Goal: Task Accomplishment & Management: Manage account settings

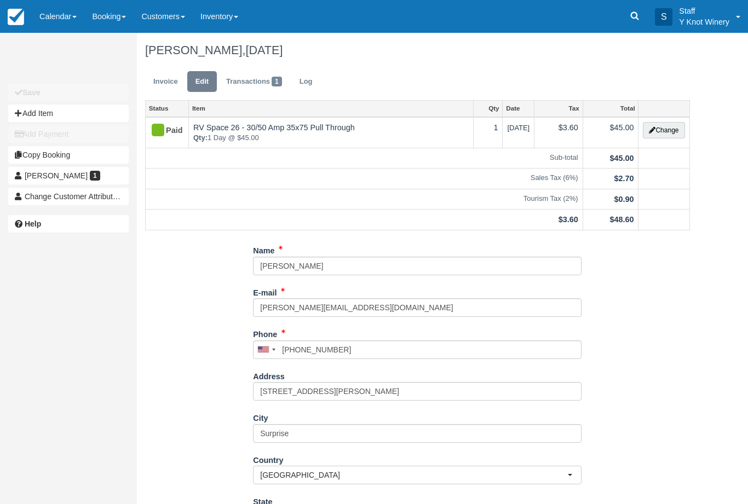
click at [69, 13] on link "Calendar" at bounding box center [58, 16] width 53 height 33
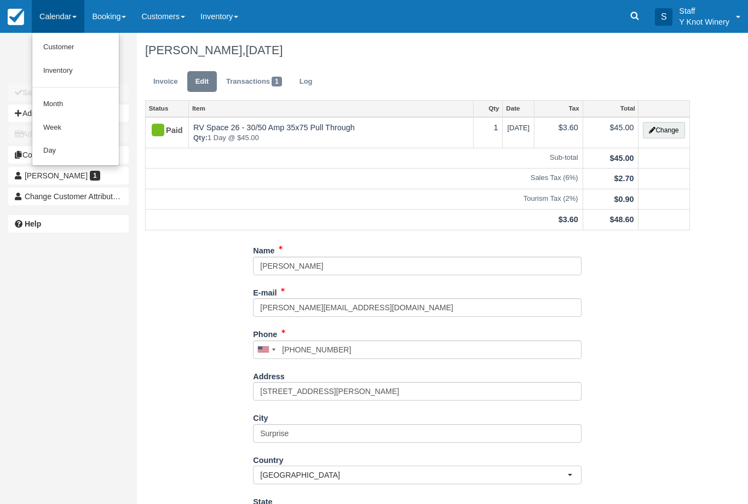
click at [72, 48] on link "Customer" at bounding box center [75, 48] width 87 height 24
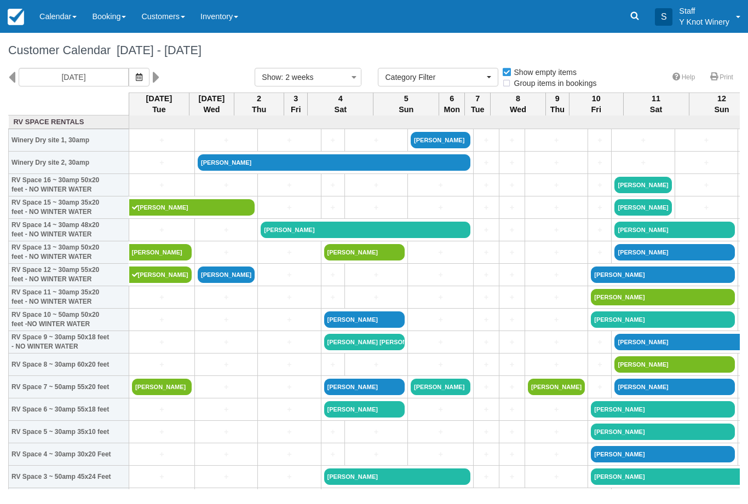
select select
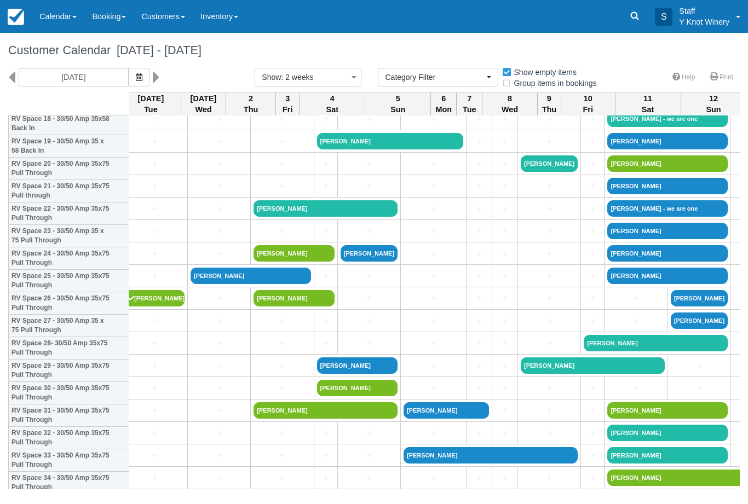
scroll to position [443, 8]
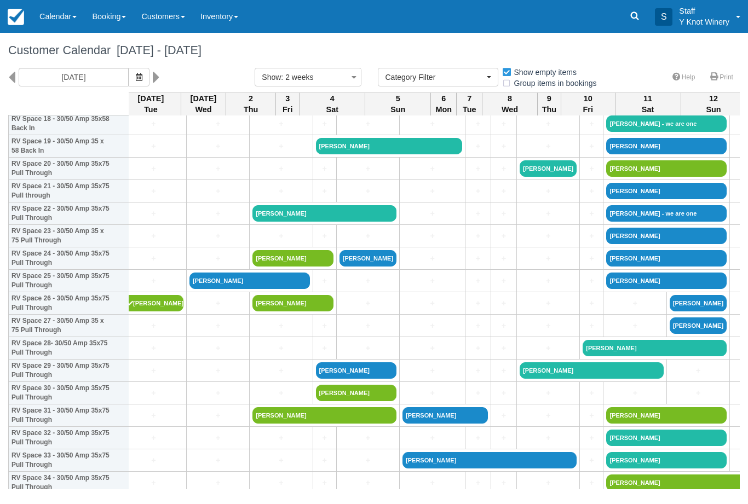
click at [277, 267] on link "[PERSON_NAME]" at bounding box center [292, 258] width 80 height 16
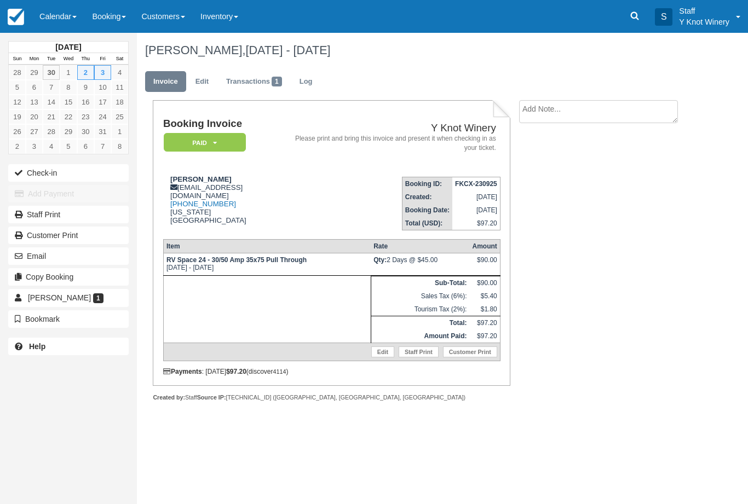
click at [384, 358] on link "Edit" at bounding box center [382, 352] width 23 height 11
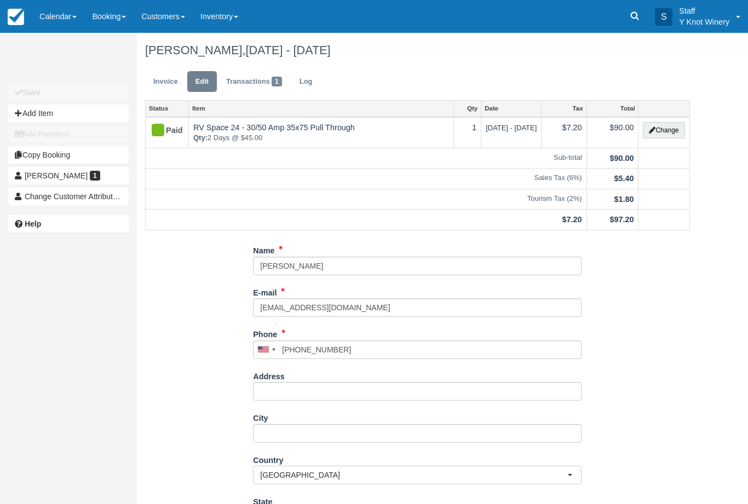
click at [667, 130] on button "Change" at bounding box center [664, 130] width 42 height 16
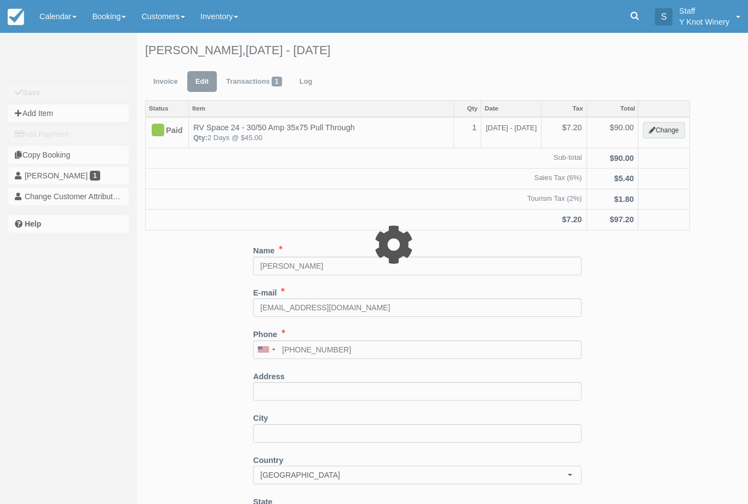
type input "90.00"
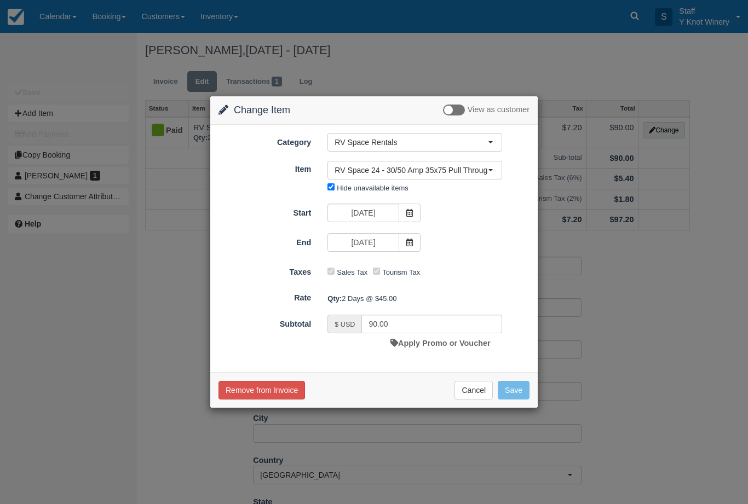
click at [414, 211] on span at bounding box center [410, 213] width 22 height 19
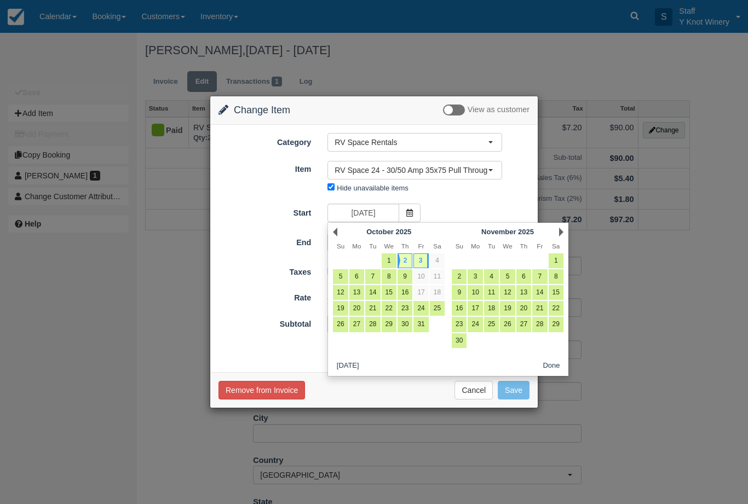
click at [343, 273] on link "5" at bounding box center [340, 276] width 15 height 15
type input "10/05/25"
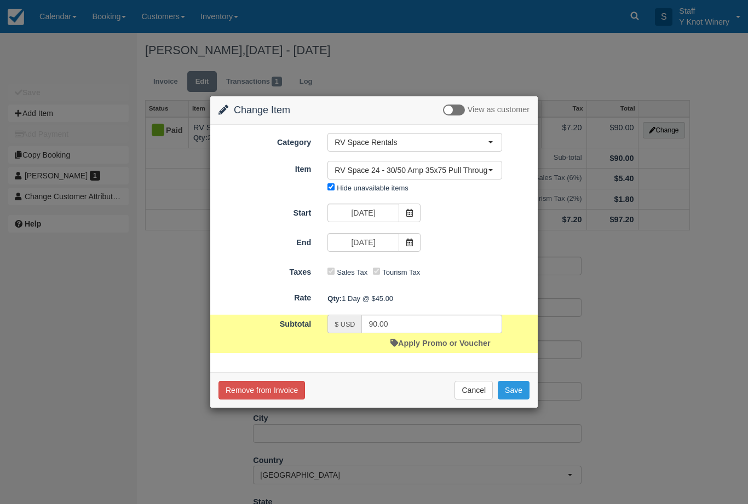
type input "45.00"
click at [411, 246] on icon at bounding box center [410, 243] width 8 height 8
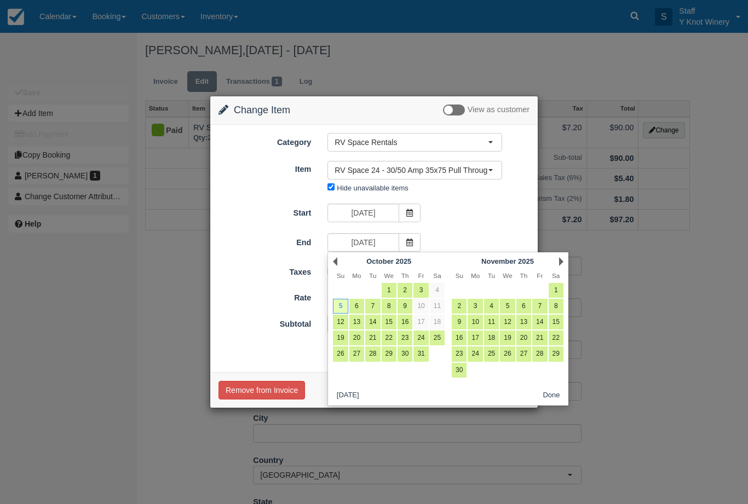
click at [354, 304] on link "6" at bounding box center [356, 306] width 15 height 15
type input "10/06/25"
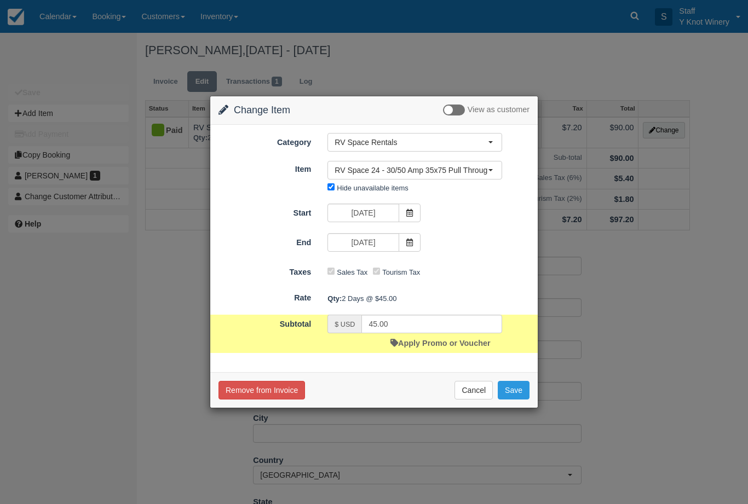
type input "90.00"
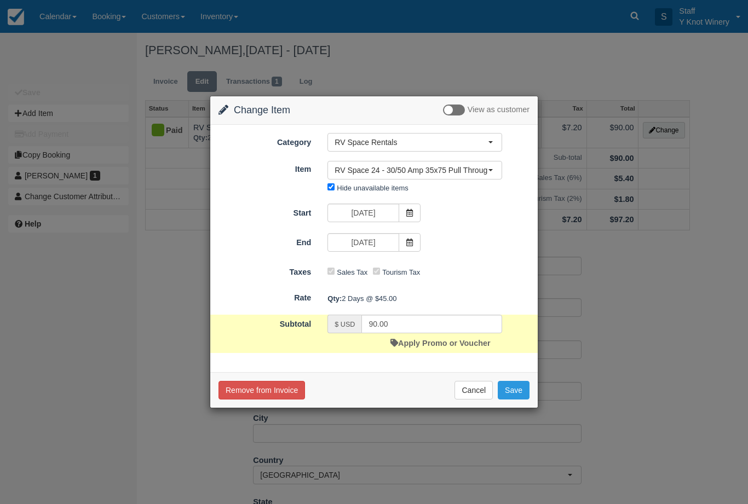
click at [518, 388] on button "Save" at bounding box center [514, 390] width 32 height 19
